Goal: Task Accomplishment & Management: Complete application form

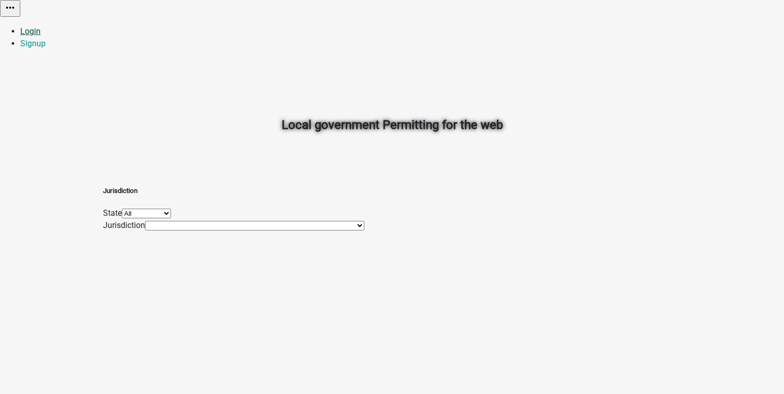
click at [41, 26] on link "Login" at bounding box center [30, 31] width 20 height 10
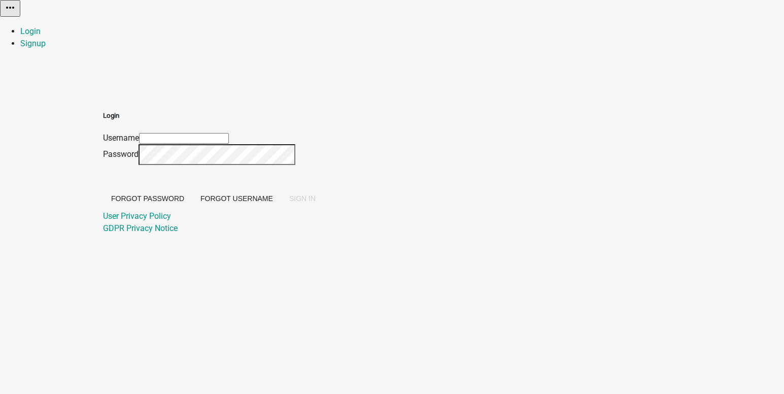
type input "[EMAIL_ADDRESS][DOMAIN_NAME]"
click at [316, 203] on span "SIGN IN" at bounding box center [302, 198] width 26 height 8
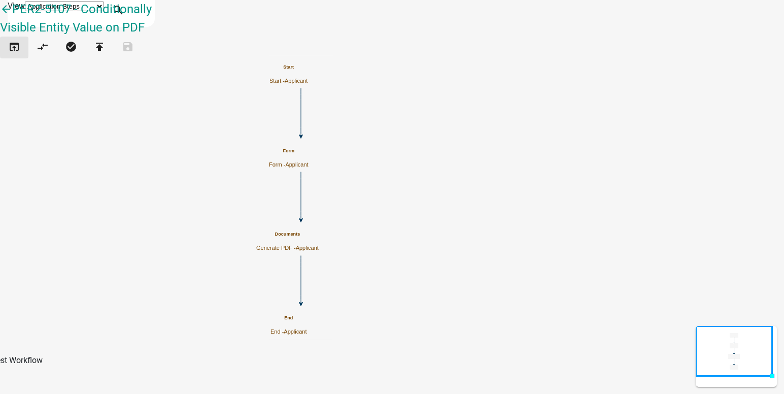
click at [18, 55] on icon "open_in_browser" at bounding box center [14, 48] width 12 height 14
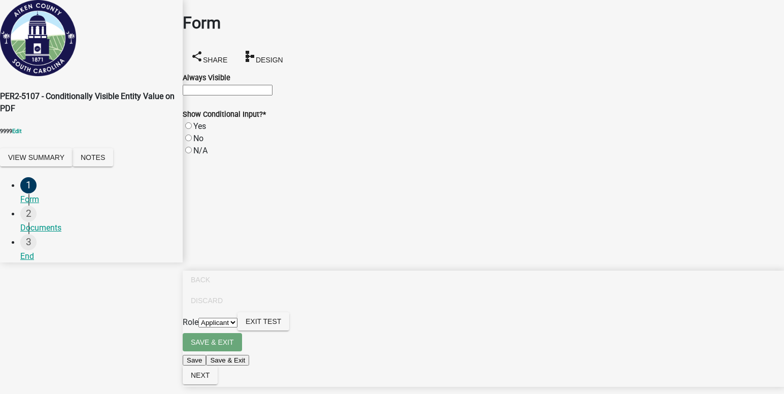
click at [207, 95] on input "Always Visible" at bounding box center [228, 90] width 90 height 11
type input "warthjk"
click at [199, 131] on label "Yes" at bounding box center [199, 126] width 13 height 10
click at [192, 129] on input "Yes" at bounding box center [188, 125] width 7 height 7
radio input "true"
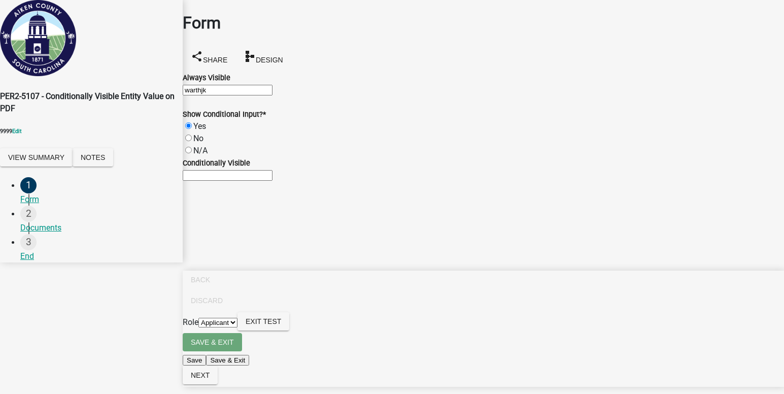
click at [273, 181] on input "Conditionally Visible" at bounding box center [228, 175] width 90 height 11
type input "sdfghjkl"
click at [210, 379] on span "Next" at bounding box center [200, 375] width 19 height 8
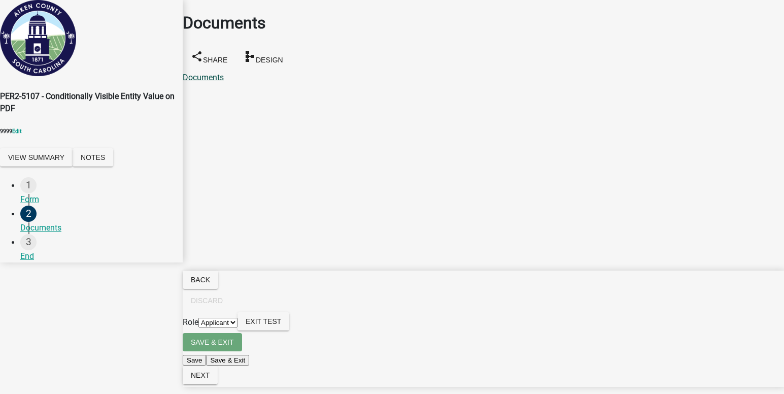
click at [223, 73] on link "Documents" at bounding box center [203, 78] width 41 height 10
click at [39, 193] on div "Form" at bounding box center [97, 199] width 154 height 12
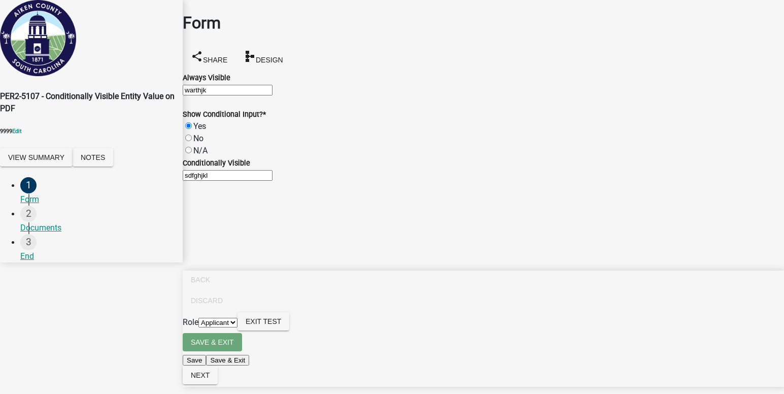
click at [197, 143] on label "No" at bounding box center [198, 139] width 10 height 10
click at [192, 141] on input "No" at bounding box center [188, 138] width 7 height 7
radio input "true"
click at [210, 379] on span "Next" at bounding box center [200, 375] width 19 height 8
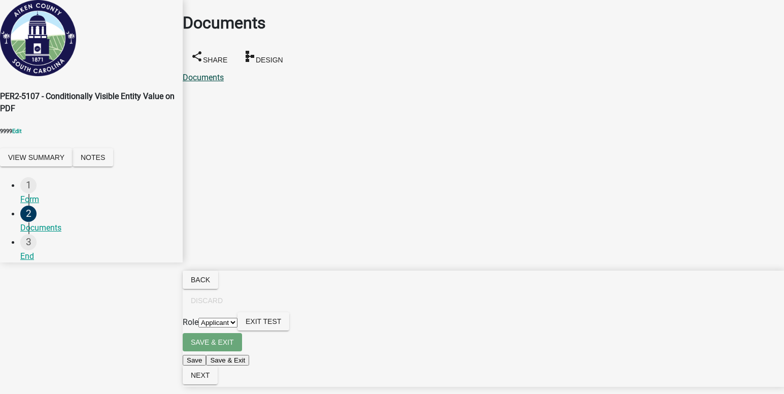
click at [220, 73] on link "Documents" at bounding box center [203, 78] width 41 height 10
